Goal: Information Seeking & Learning: Learn about a topic

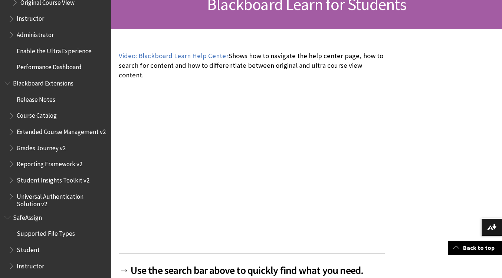
scroll to position [914, 0]
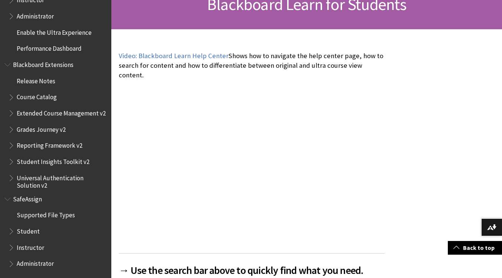
click at [32, 231] on span "Student" at bounding box center [28, 230] width 23 height 10
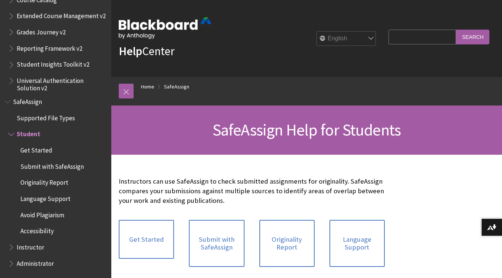
click at [59, 174] on ul "Get Started Submit with SafeAssign Originality Report Language Support Avoid Pl…" at bounding box center [57, 190] width 99 height 93
click at [43, 152] on span "Get Started" at bounding box center [36, 149] width 32 height 10
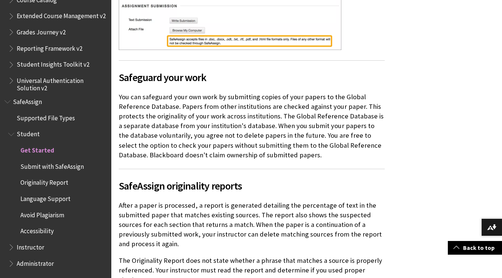
scroll to position [419, 0]
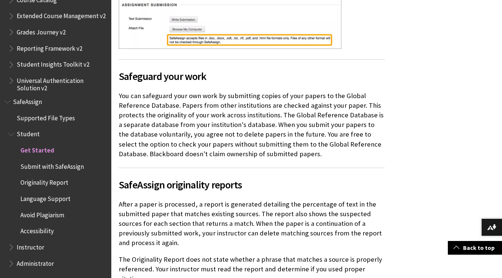
click at [24, 260] on span "Administrator" at bounding box center [35, 263] width 37 height 10
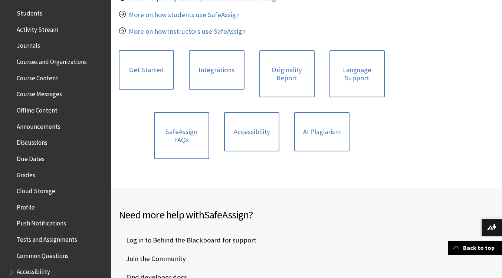
scroll to position [178, 0]
click at [43, 71] on ul "Blackboard Learn App Help Quick Start Release Notes Mobile Auto Login Feature G…" at bounding box center [55, 103] width 102 height 385
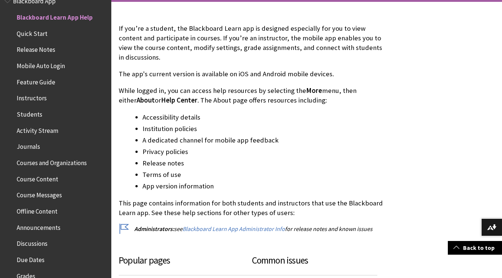
scroll to position [156, 0]
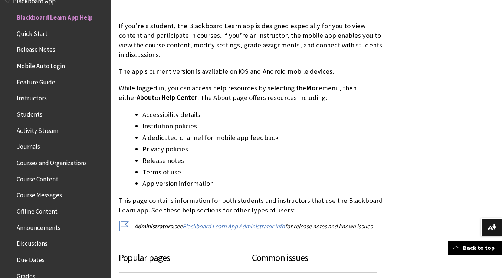
click at [27, 85] on span "Feature Guide" at bounding box center [36, 81] width 39 height 10
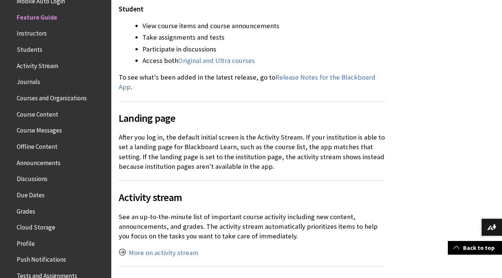
scroll to position [356, 0]
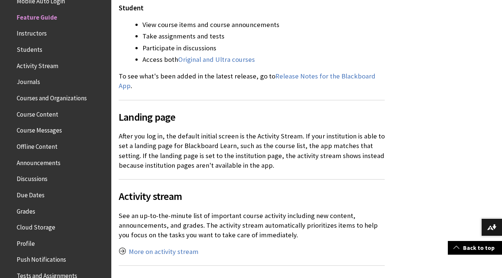
click at [33, 201] on span "Due Dates" at bounding box center [57, 195] width 99 height 13
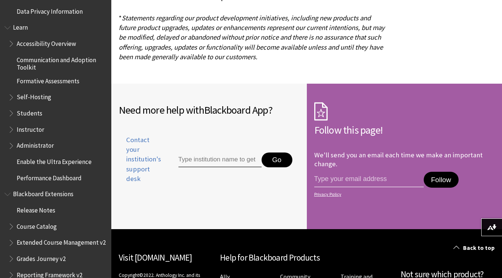
scroll to position [618, 0]
click at [43, 198] on span "Blackboard Extensions" at bounding box center [55, 194] width 102 height 13
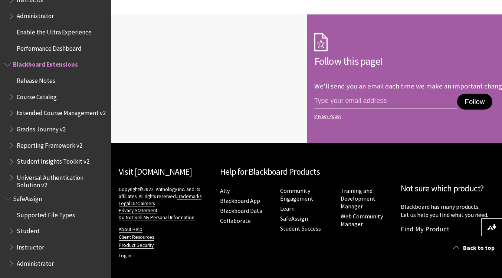
scroll to position [319, 0]
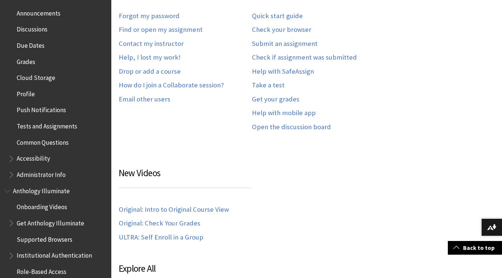
scroll to position [292, 0]
click at [33, 85] on span "Cloud Storage" at bounding box center [57, 78] width 99 height 13
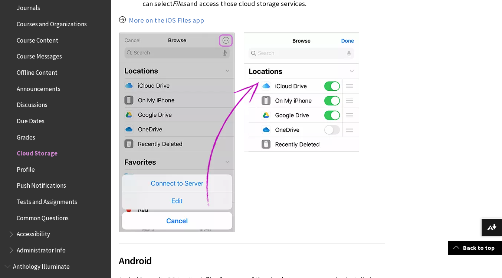
scroll to position [452, 0]
